Goal: Complete application form: Complete application form

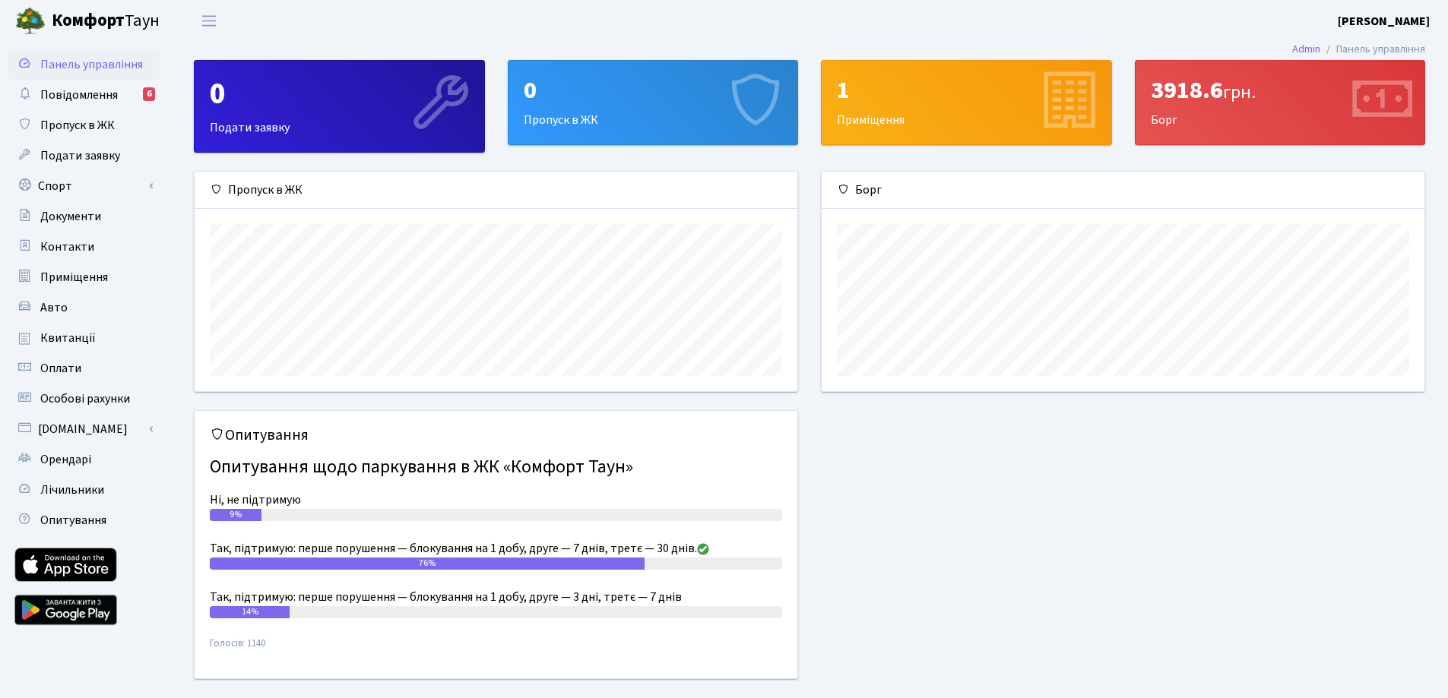
scroll to position [220, 603]
click at [591, 91] on div "0" at bounding box center [653, 90] width 259 height 29
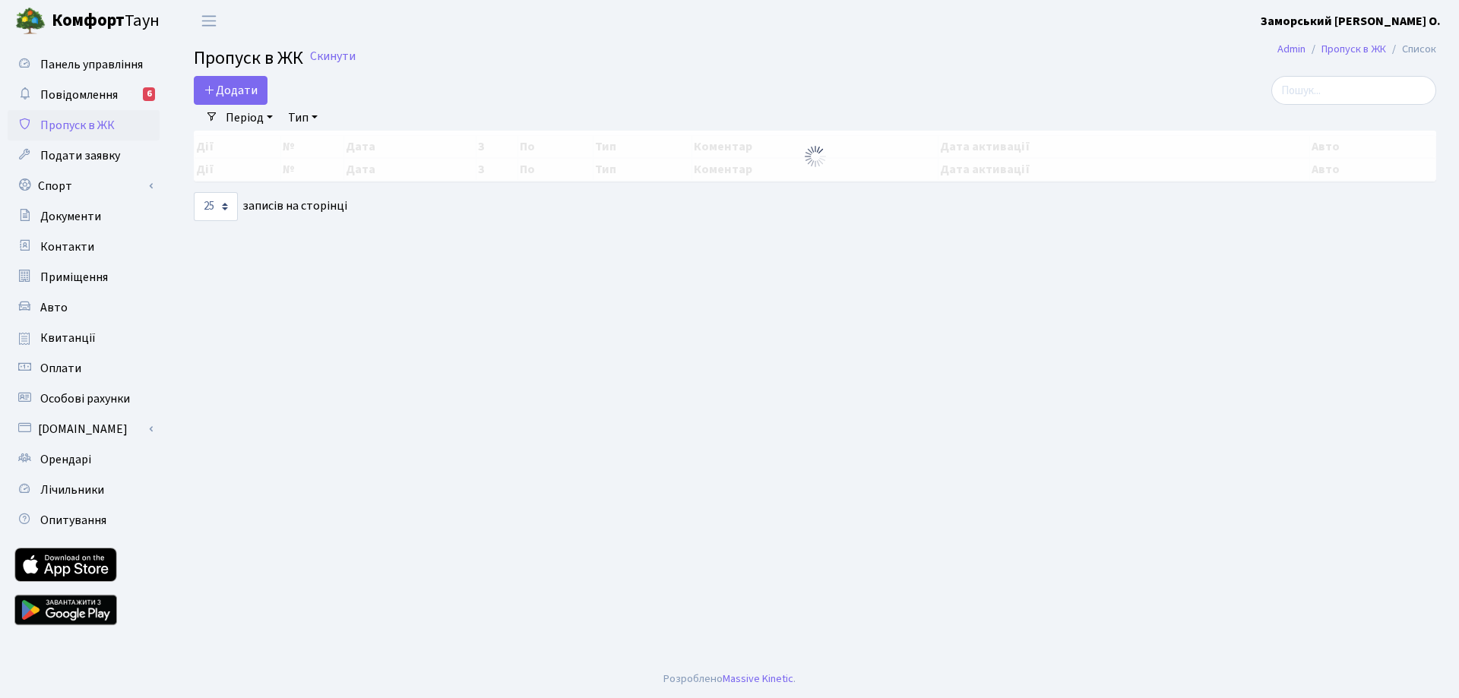
select select "25"
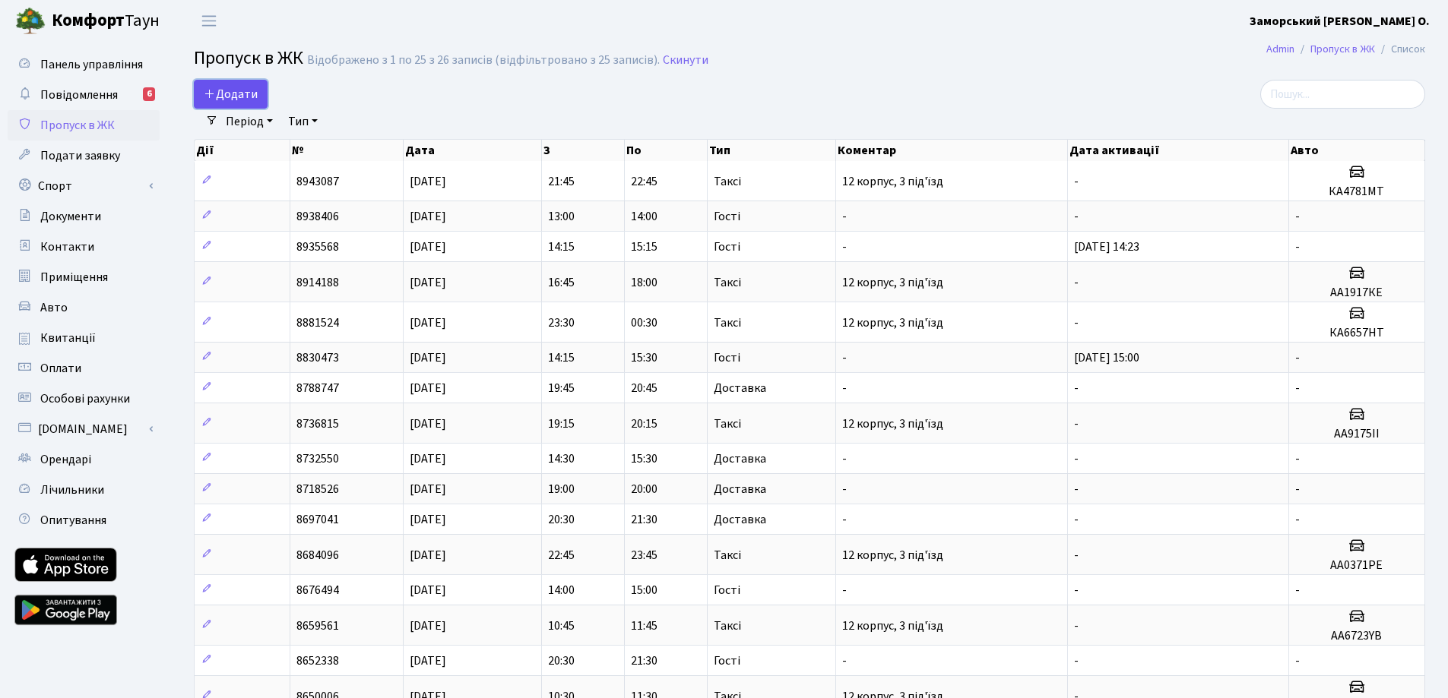
click at [242, 95] on span "Додати" at bounding box center [231, 94] width 54 height 17
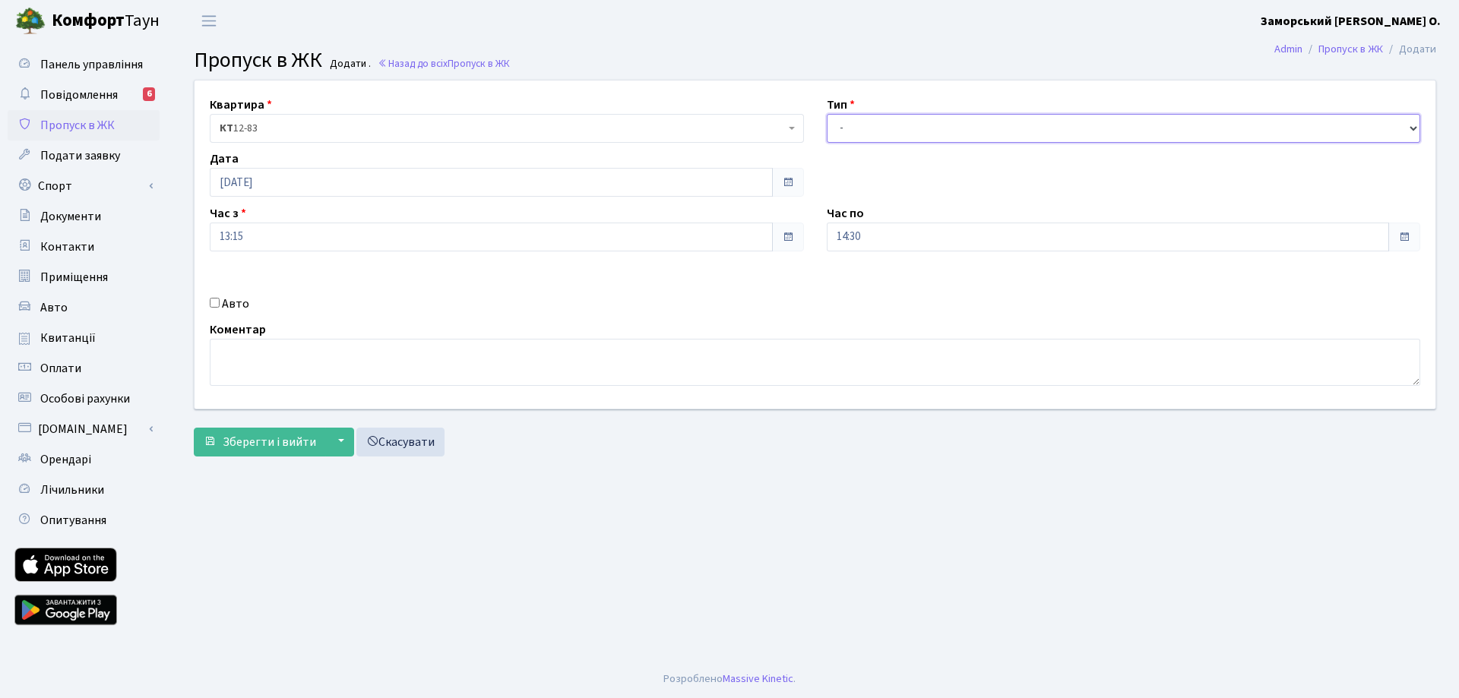
click at [883, 122] on select "- Доставка Таксі Гості Сервіс" at bounding box center [1124, 128] width 594 height 29
select select "3"
click at [827, 114] on select "- Доставка Таксі Гості Сервіс" at bounding box center [1124, 128] width 594 height 29
click at [248, 442] on span "Зберегти і вийти" at bounding box center [269, 442] width 93 height 17
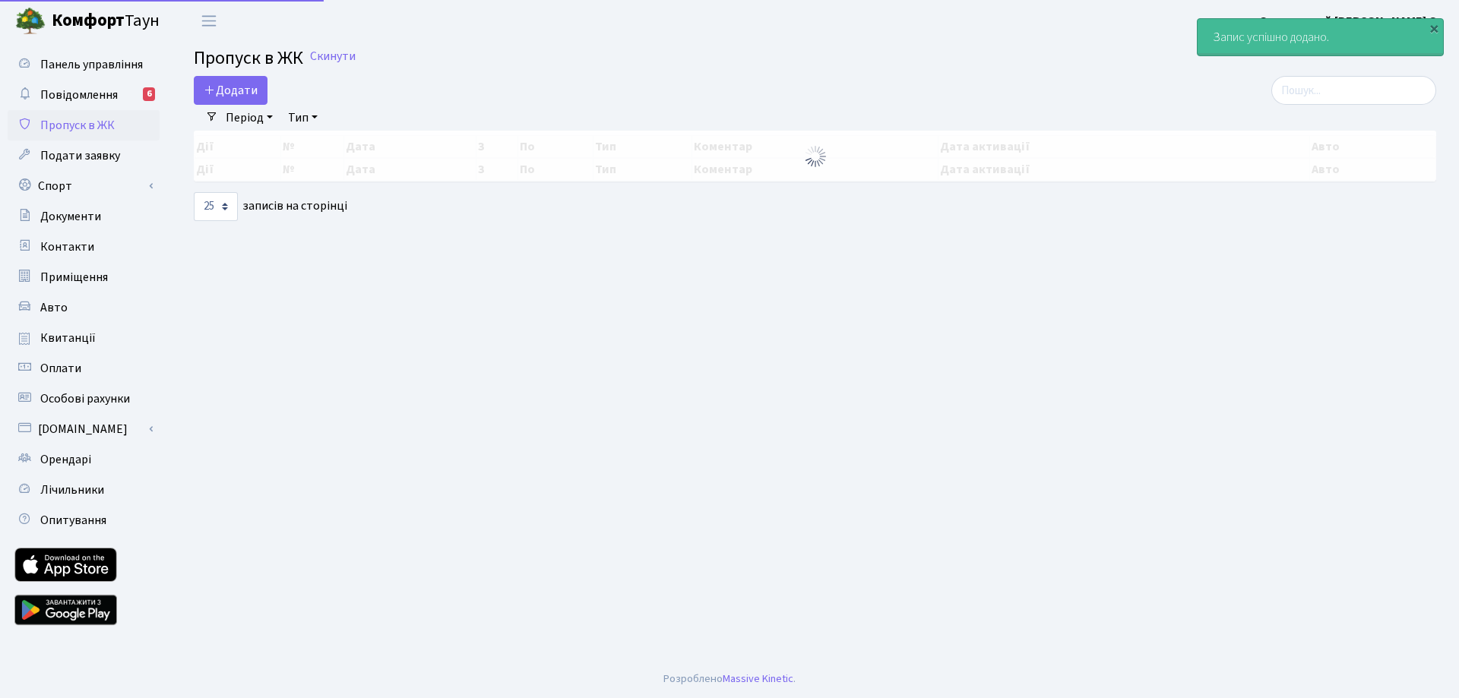
select select "25"
